Goal: Book appointment/travel/reservation

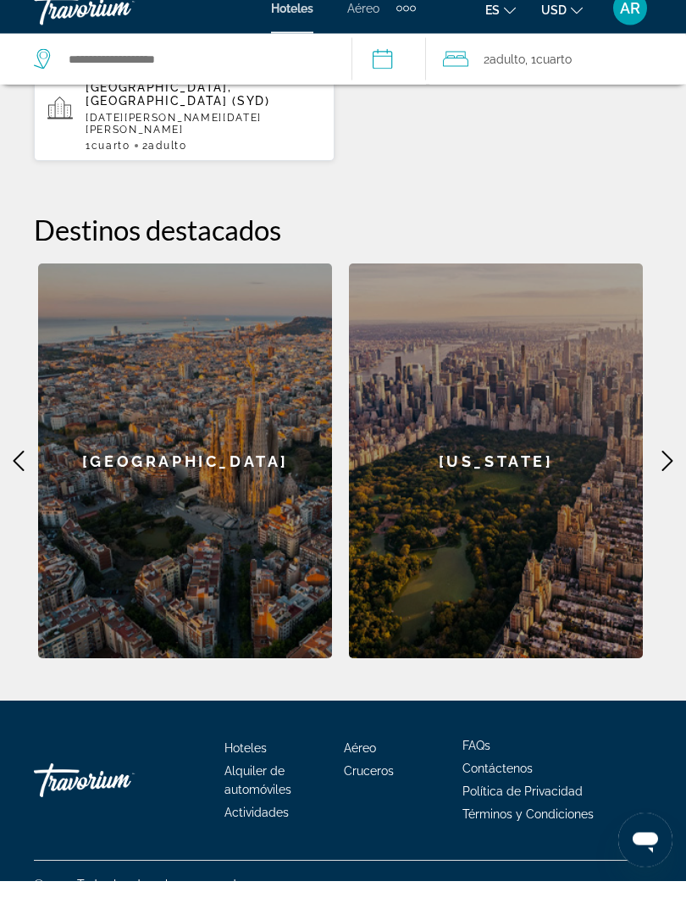
scroll to position [641, 0]
click at [672, 468] on icon "Main content" at bounding box center [668, 478] width 20 height 20
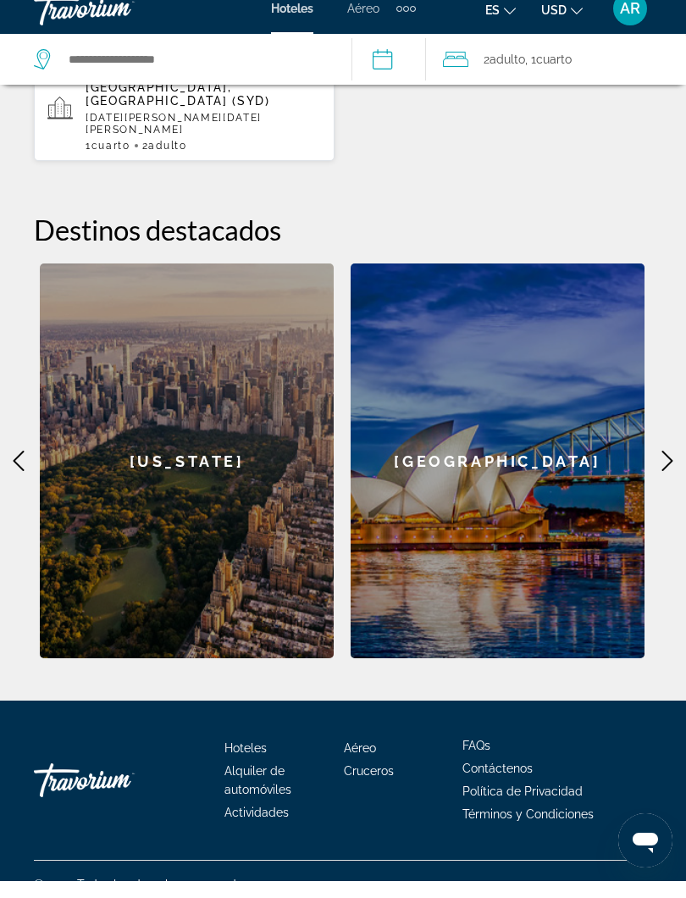
click at [674, 468] on icon "Main content" at bounding box center [668, 478] width 20 height 20
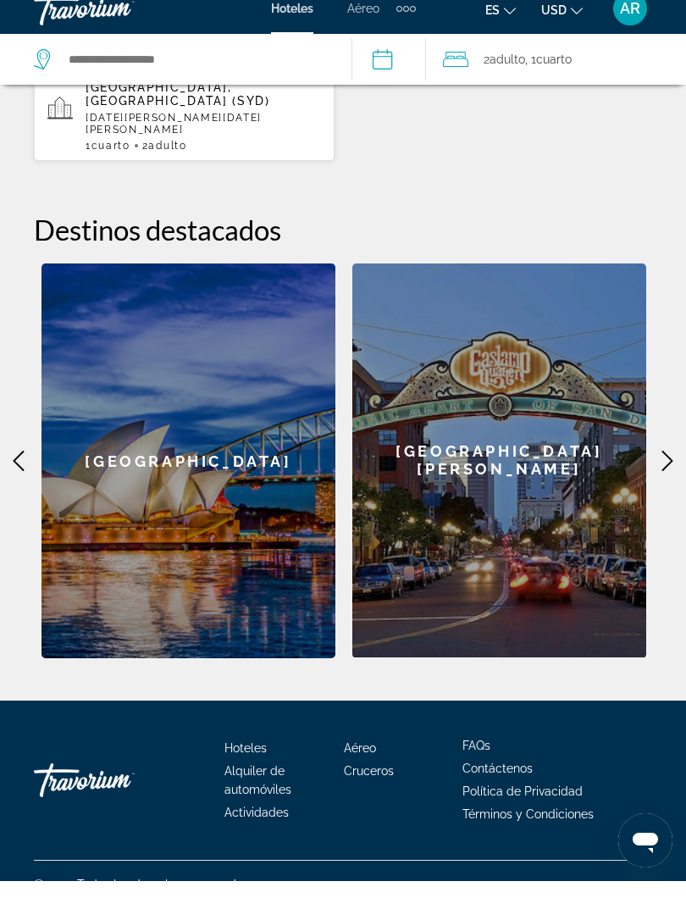
click at [667, 468] on icon "Main content" at bounding box center [668, 478] width 20 height 20
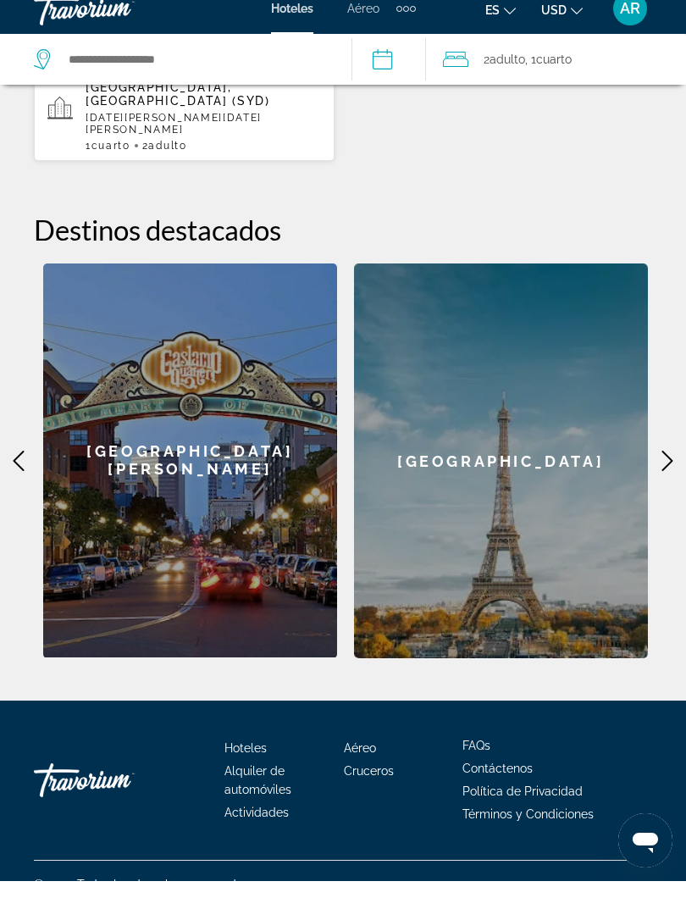
click at [676, 468] on icon "Main content" at bounding box center [668, 478] width 20 height 20
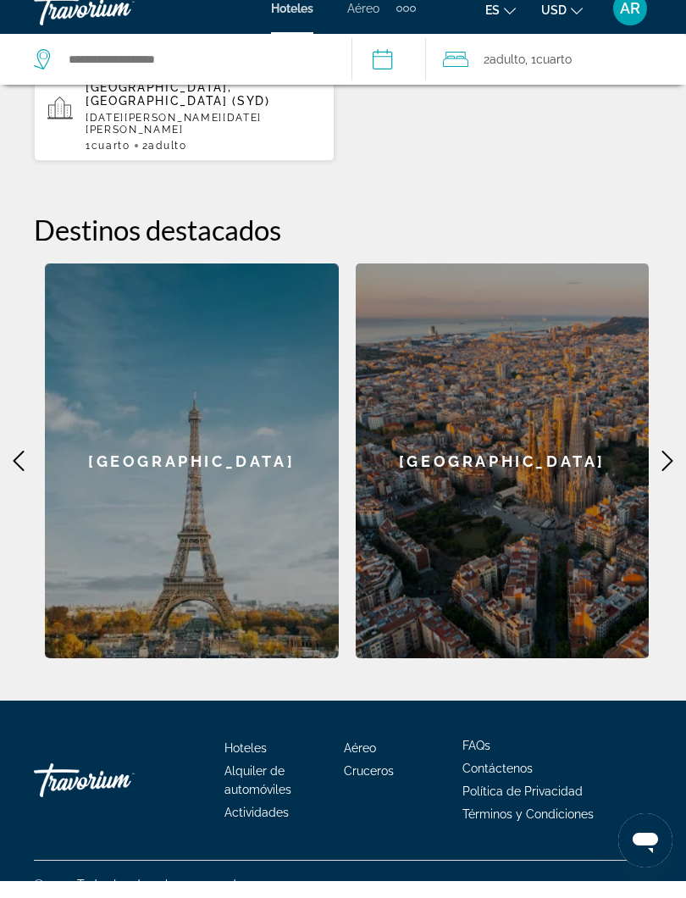
click at [675, 468] on icon "Main content" at bounding box center [668, 478] width 20 height 20
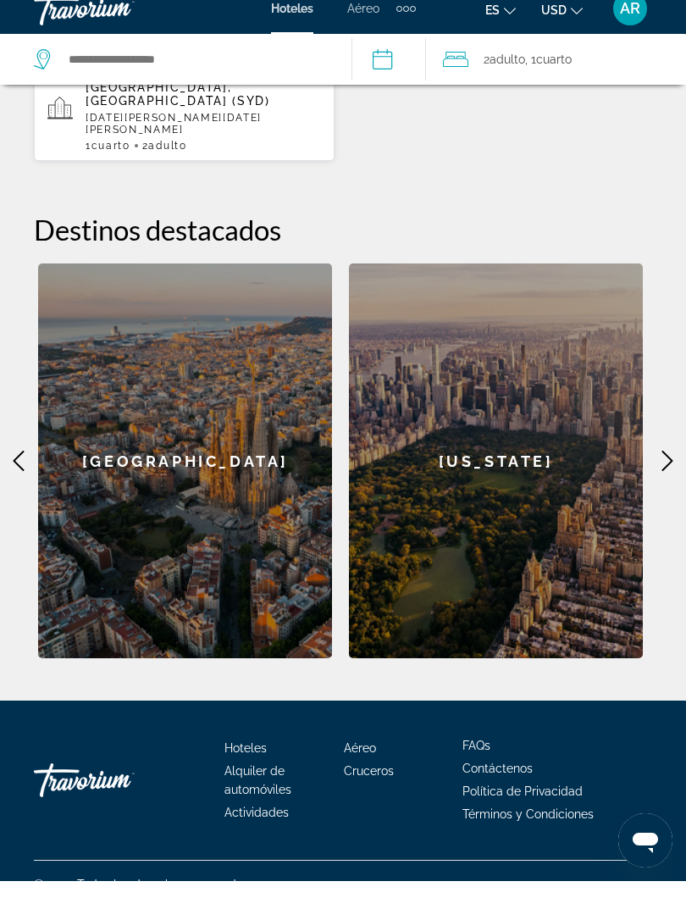
click at [680, 425] on div "**********" at bounding box center [343, 200] width 686 height 949
click at [674, 468] on icon "Main content" at bounding box center [668, 478] width 20 height 20
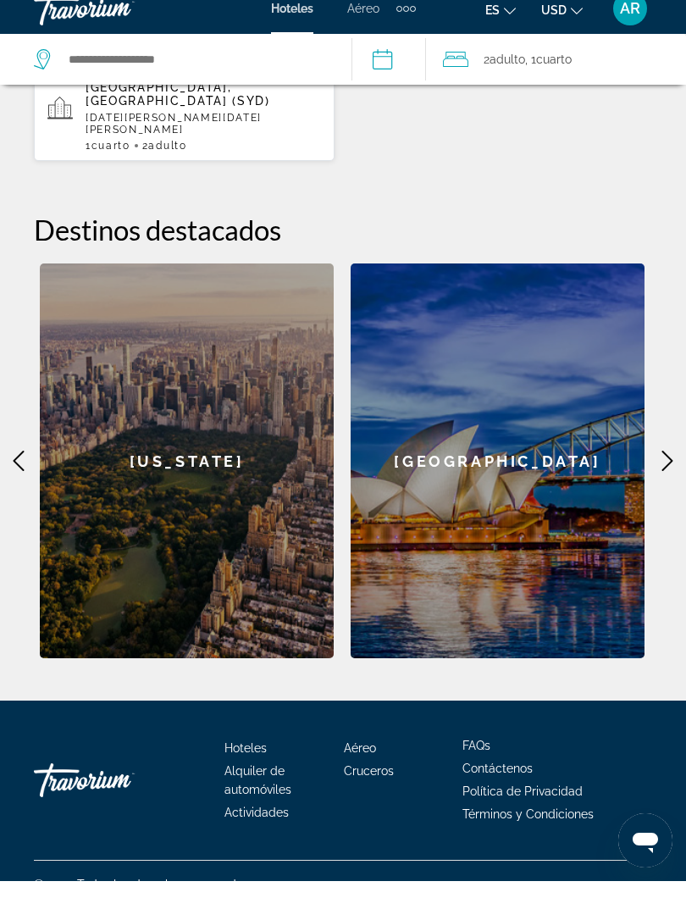
click at [675, 468] on icon "Main content" at bounding box center [668, 478] width 20 height 20
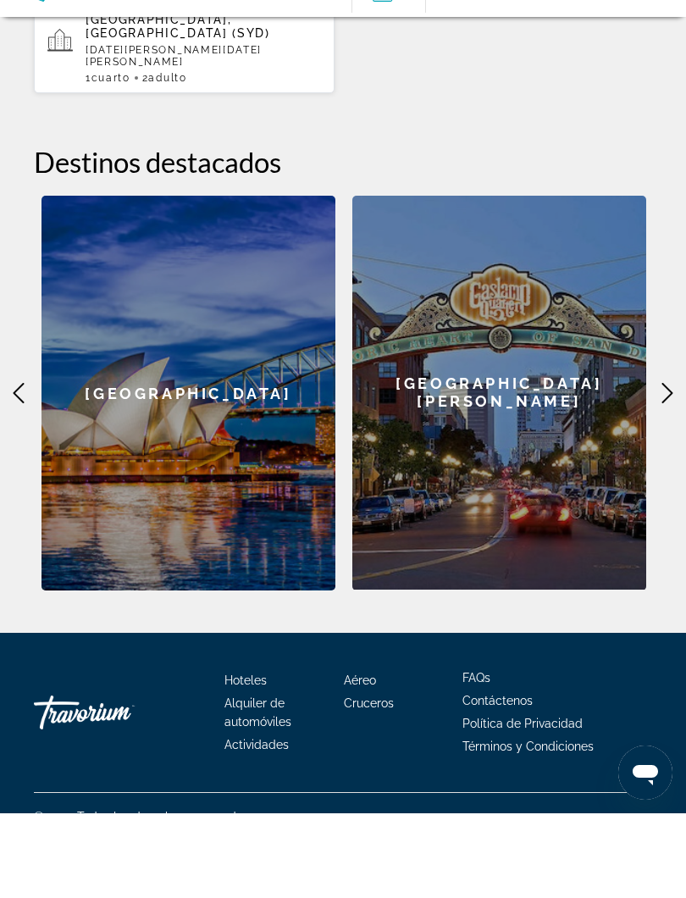
click at [675, 468] on icon "Main content" at bounding box center [668, 478] width 20 height 20
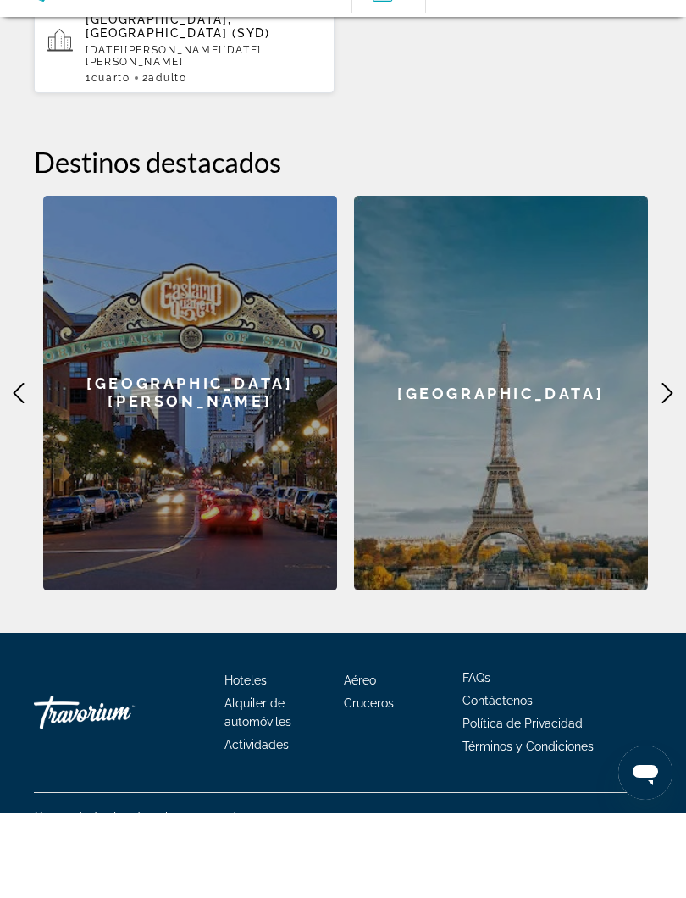
click at [663, 468] on icon "Main content" at bounding box center [668, 478] width 20 height 20
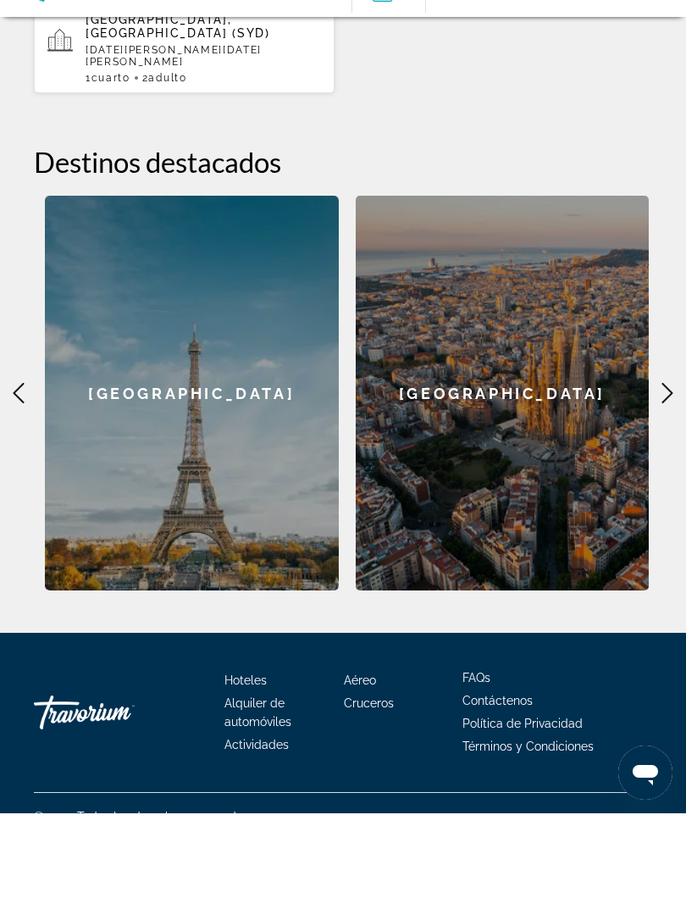
click at [675, 468] on icon "Main content" at bounding box center [668, 478] width 20 height 20
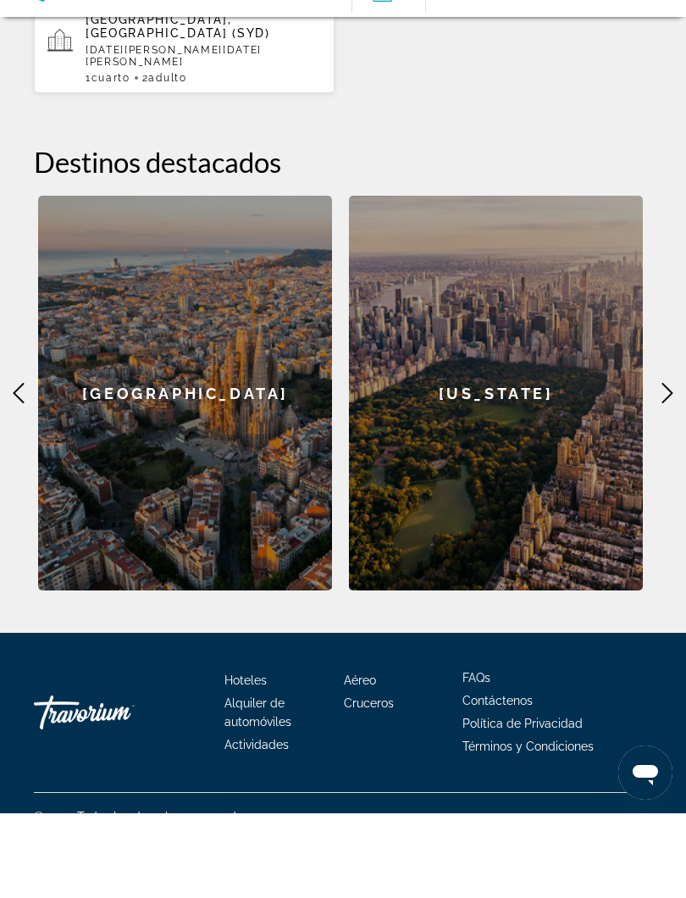
click at [666, 468] on icon "Main content" at bounding box center [668, 478] width 20 height 20
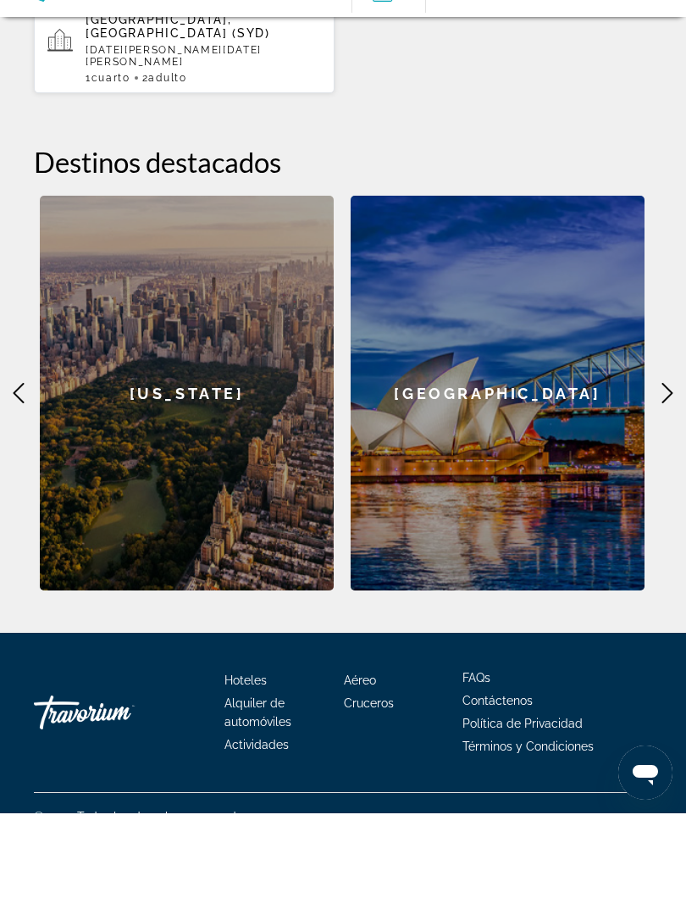
click at [664, 468] on icon "Main content" at bounding box center [668, 478] width 20 height 20
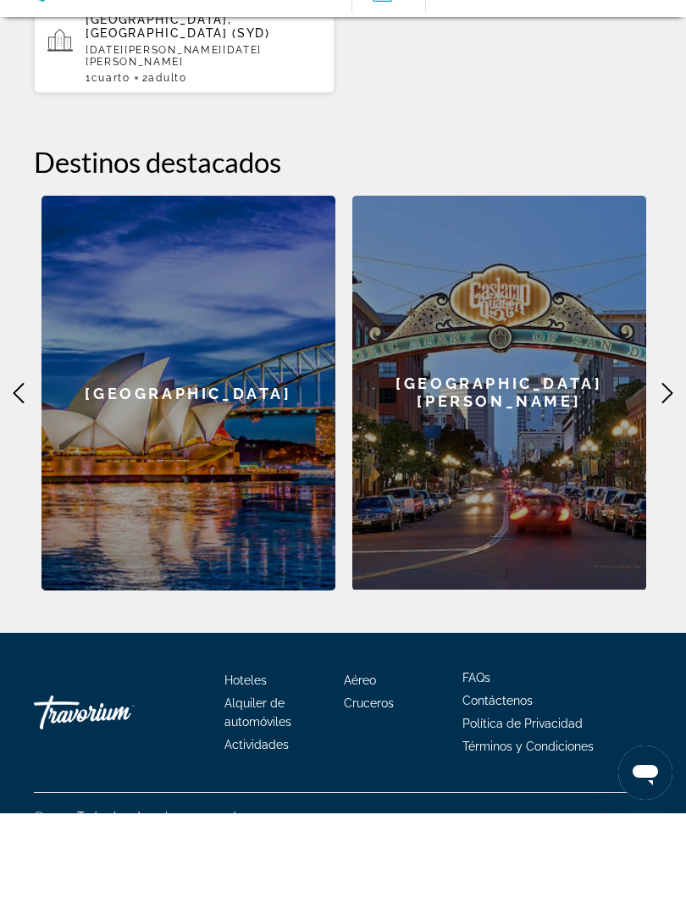
click at [664, 468] on icon "Main content" at bounding box center [668, 478] width 20 height 20
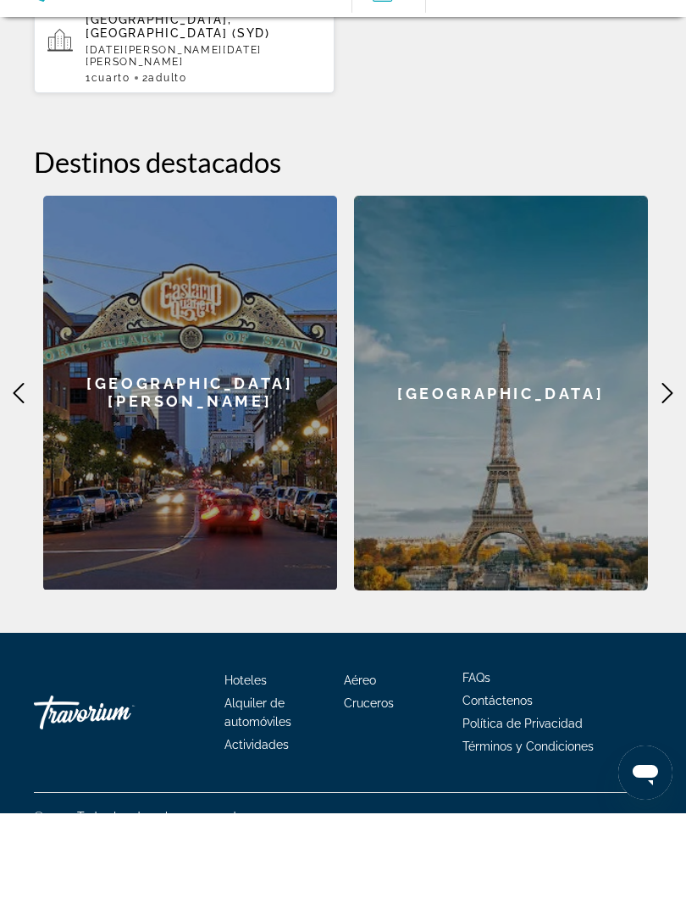
click at [665, 468] on icon "Main content" at bounding box center [668, 478] width 20 height 20
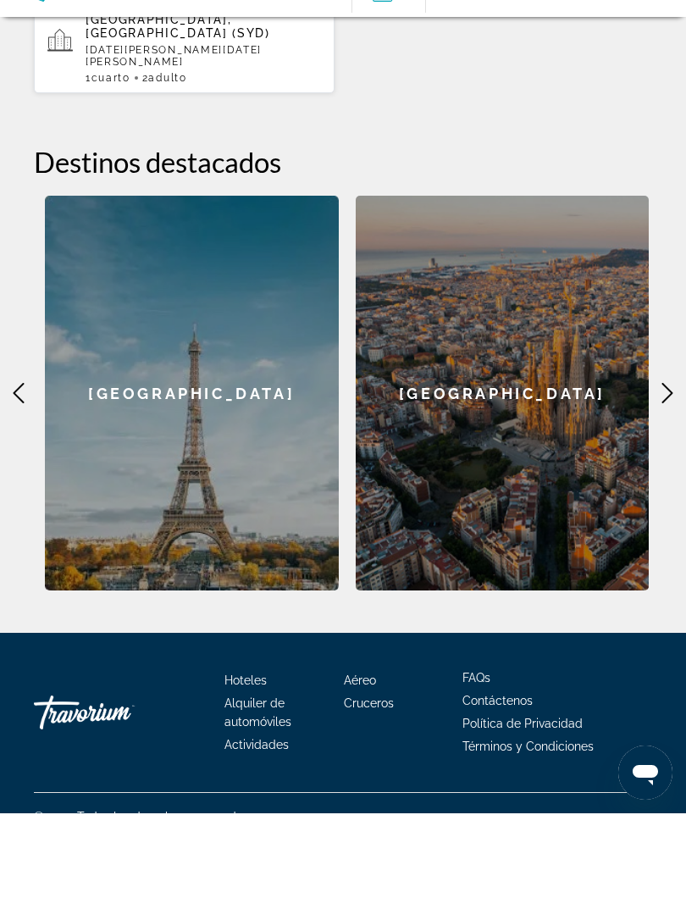
click at [669, 468] on icon "Main content" at bounding box center [668, 478] width 20 height 20
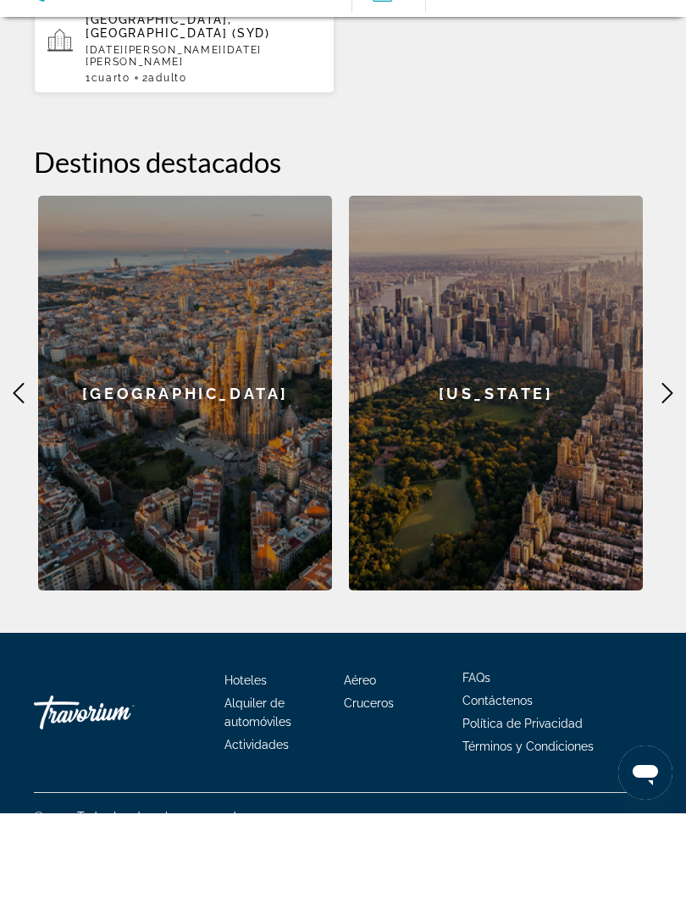
click at [672, 468] on icon "Main content" at bounding box center [668, 478] width 20 height 20
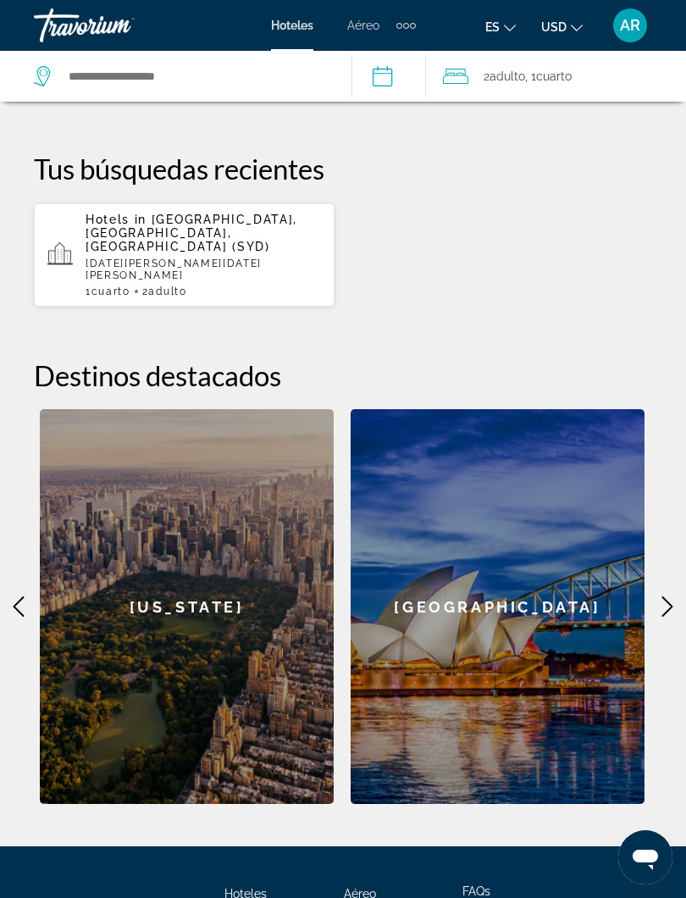
scroll to position [512, 0]
click at [504, 34] on button "es English Español Français Italiano Português русский" at bounding box center [501, 26] width 31 height 25
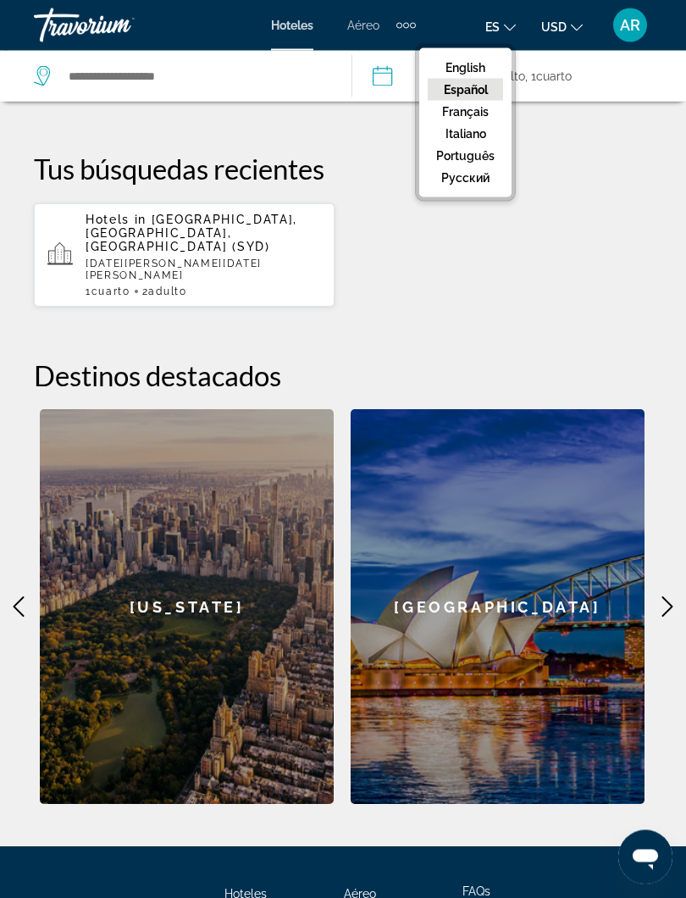
click at [481, 94] on button "Español" at bounding box center [465, 90] width 75 height 22
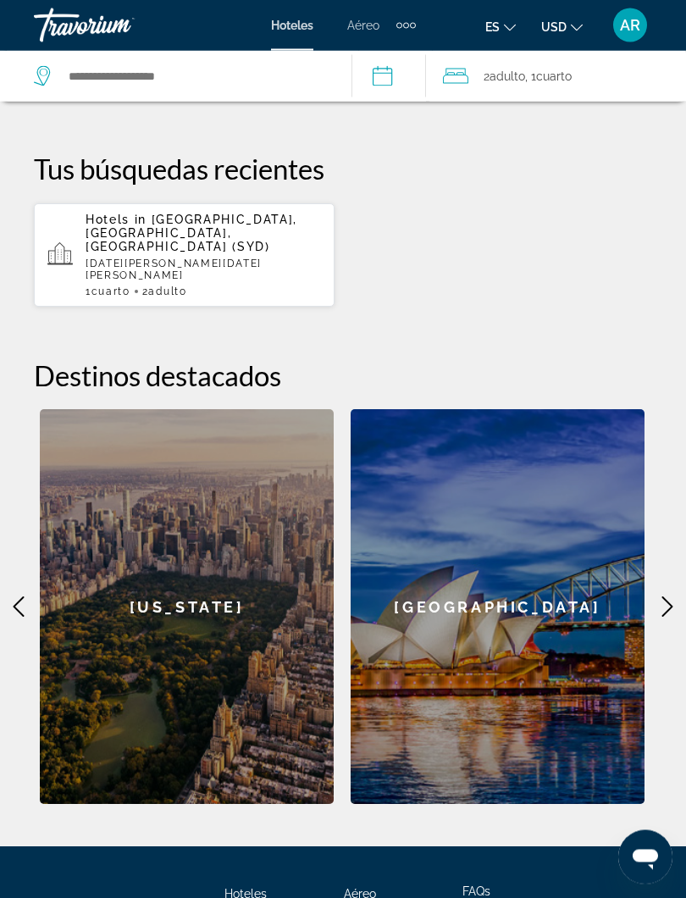
click at [571, 25] on icon "Change currency" at bounding box center [577, 28] width 12 height 12
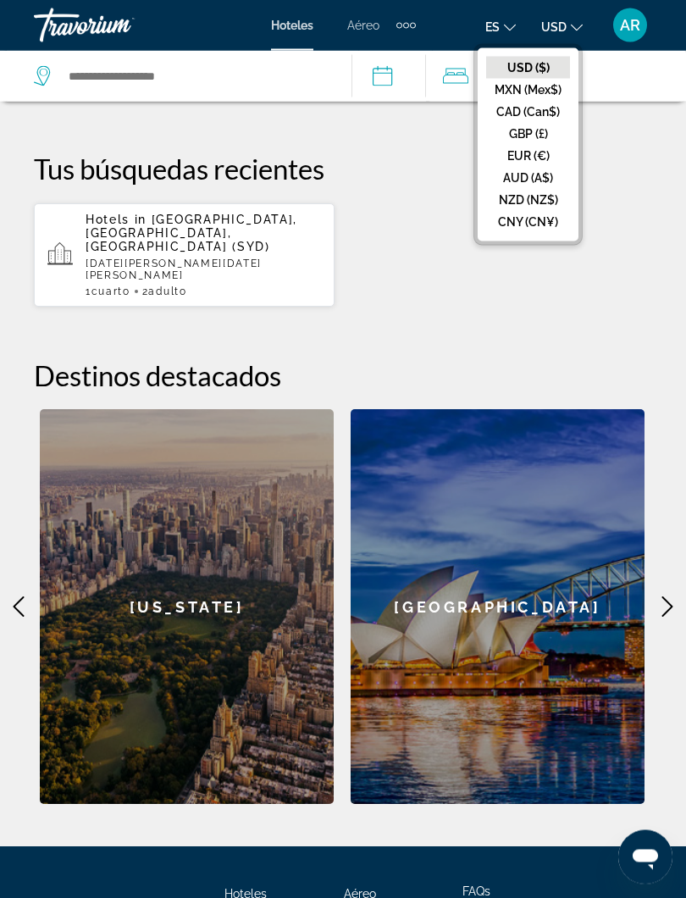
click at [647, 199] on div "Tus búsquedas recientes Hotels in Sydney, NSW, Australia (SYD) Sun, 11 Jan - Tu…" at bounding box center [343, 231] width 619 height 156
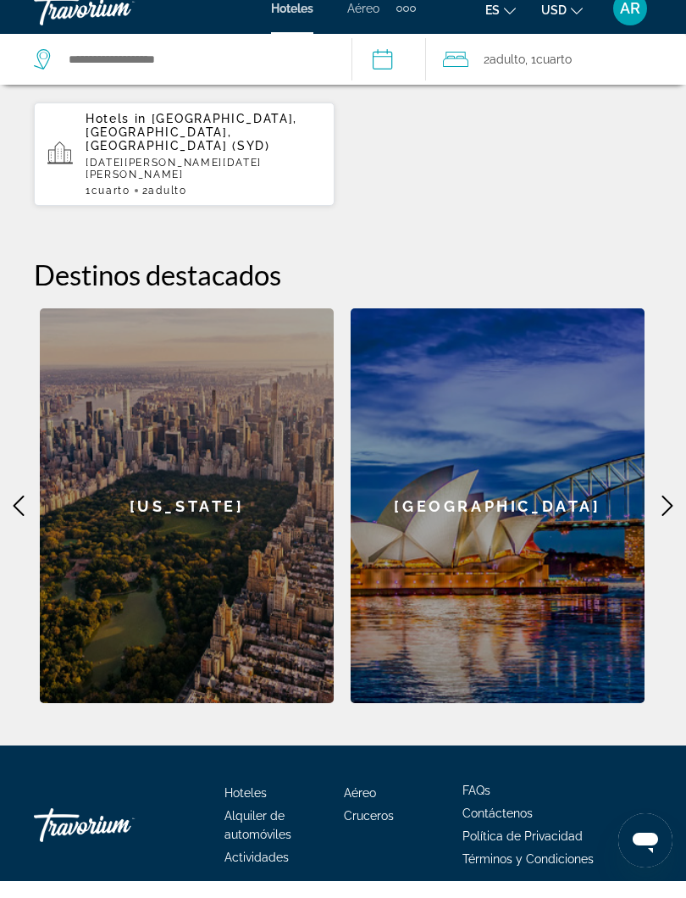
scroll to position [641, 0]
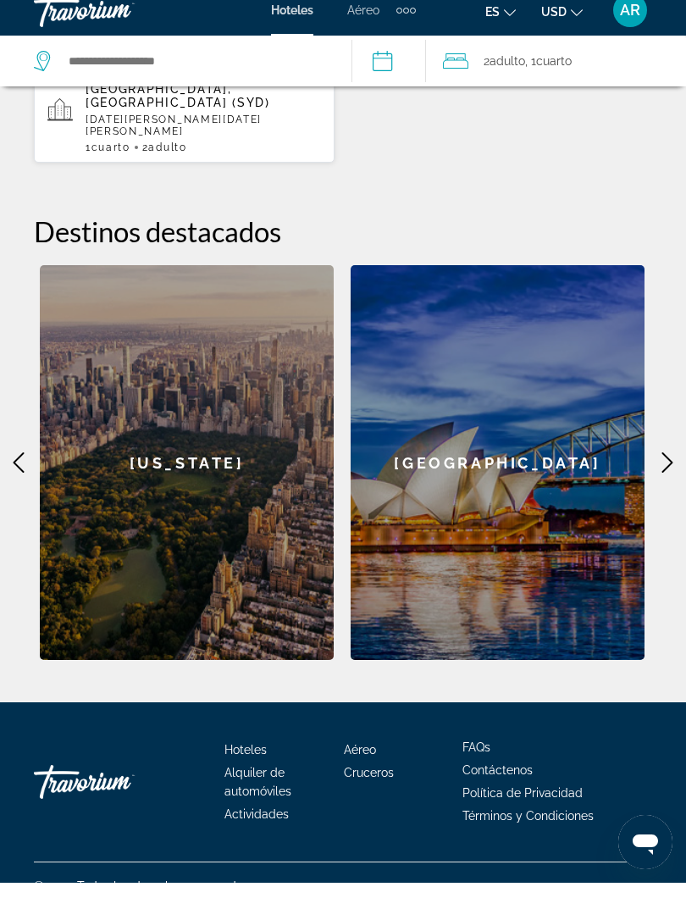
click at [26, 468] on icon "Main content" at bounding box center [18, 478] width 20 height 20
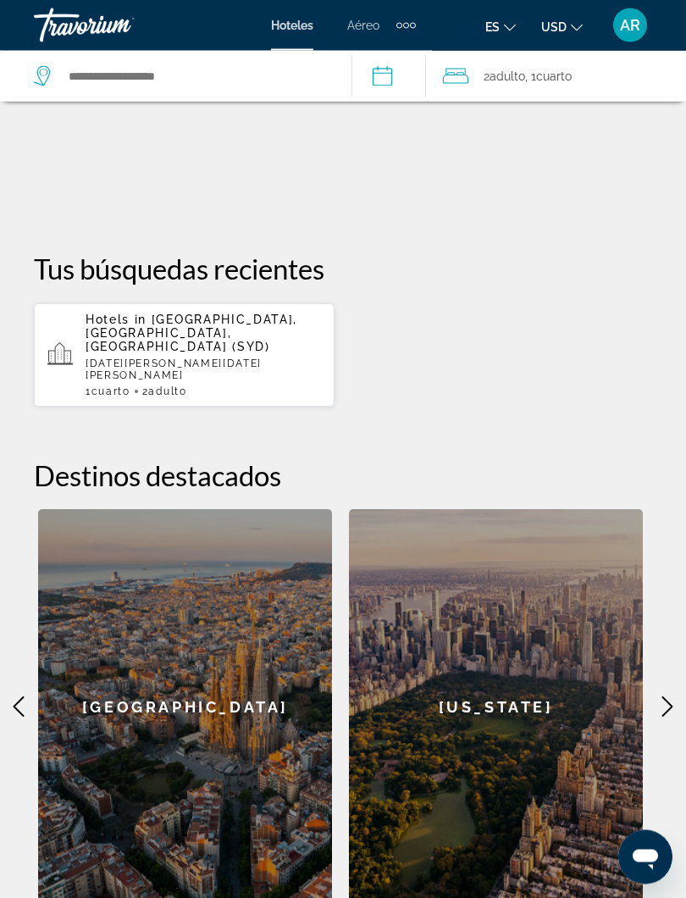
scroll to position [409, 0]
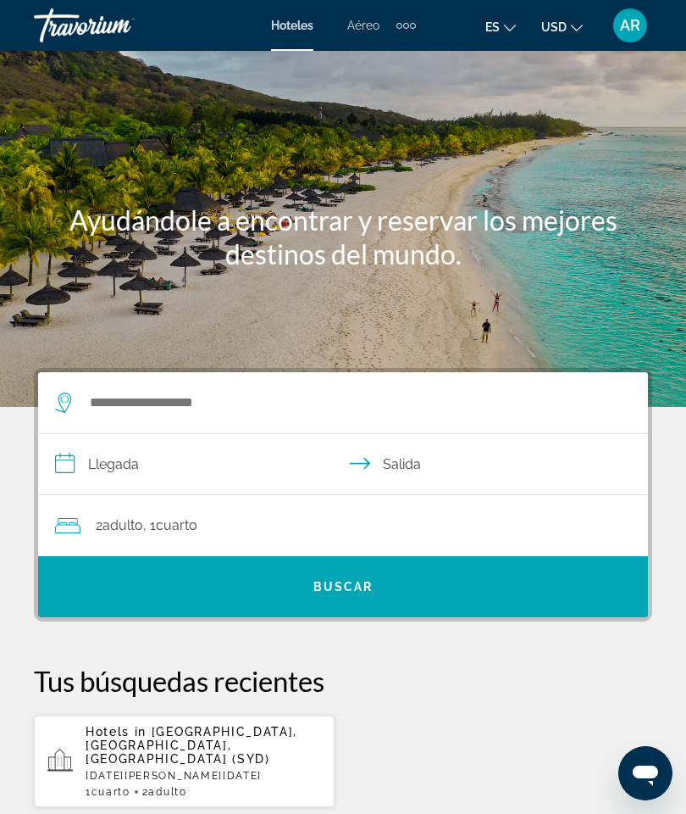
click at [380, 25] on span "Aéreo" at bounding box center [363, 26] width 32 height 14
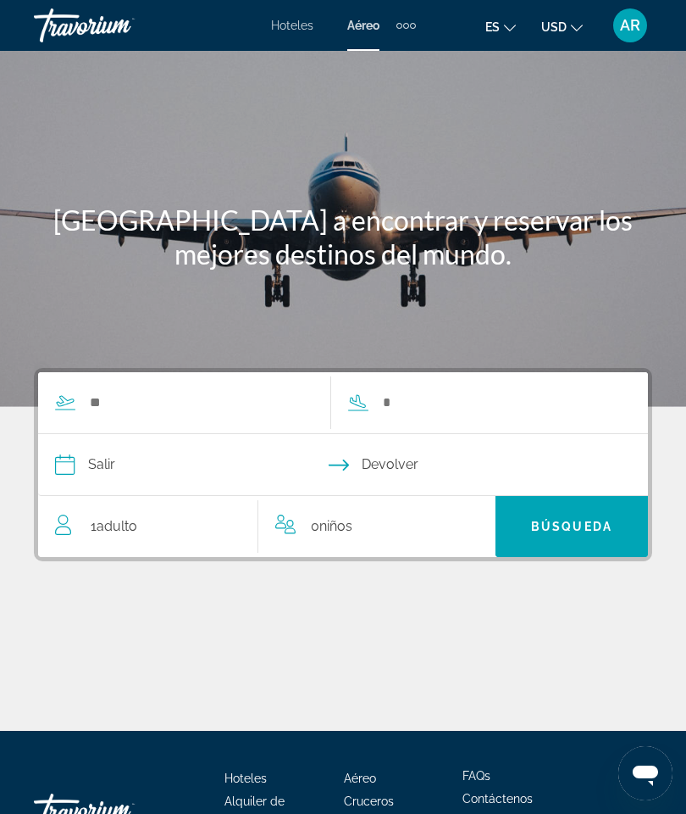
click at [294, 21] on span "Hoteles" at bounding box center [292, 26] width 42 height 14
